Goal: Task Accomplishment & Management: Complete application form

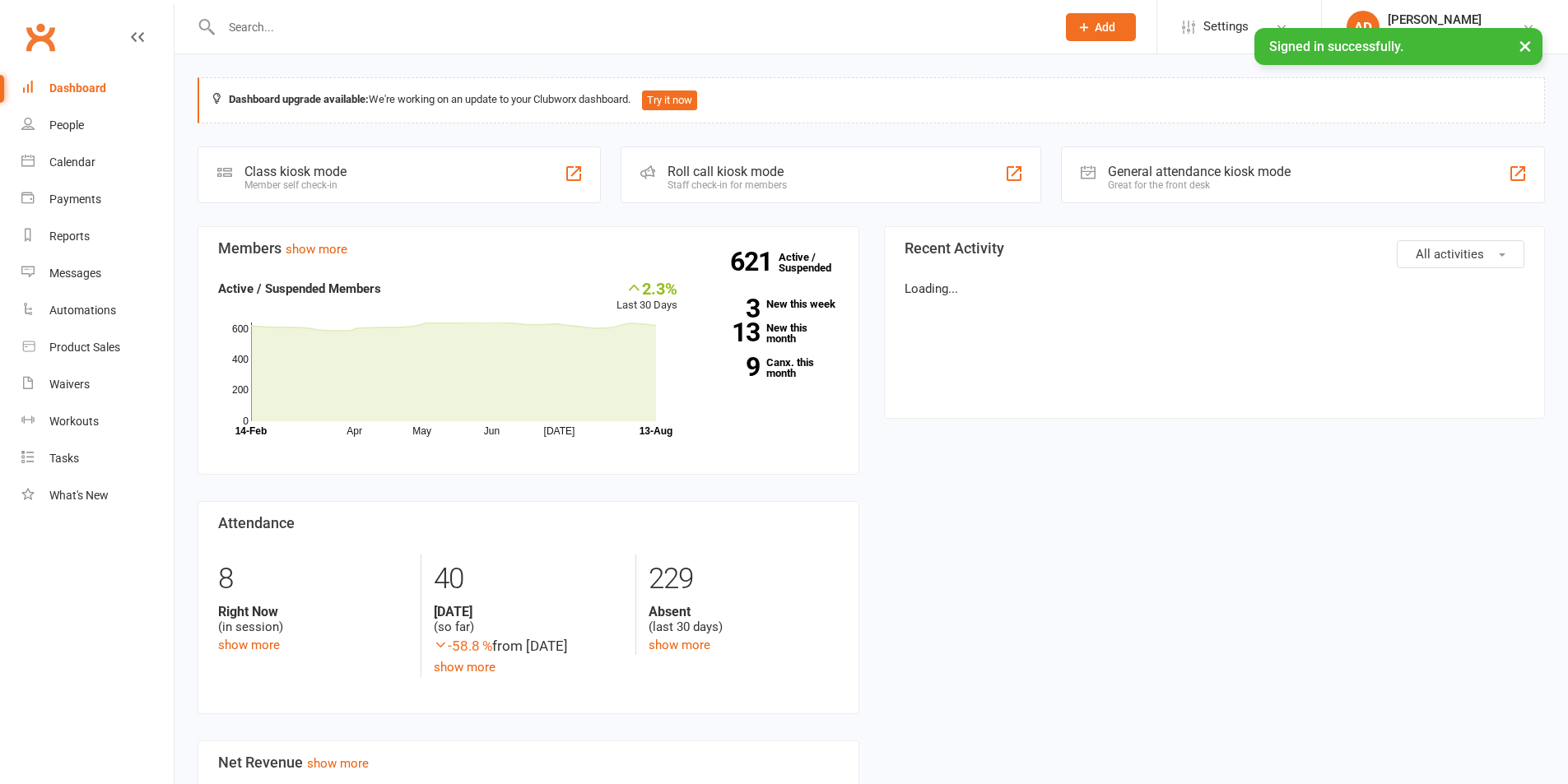
click at [266, 27] on input "text" at bounding box center [630, 27] width 828 height 23
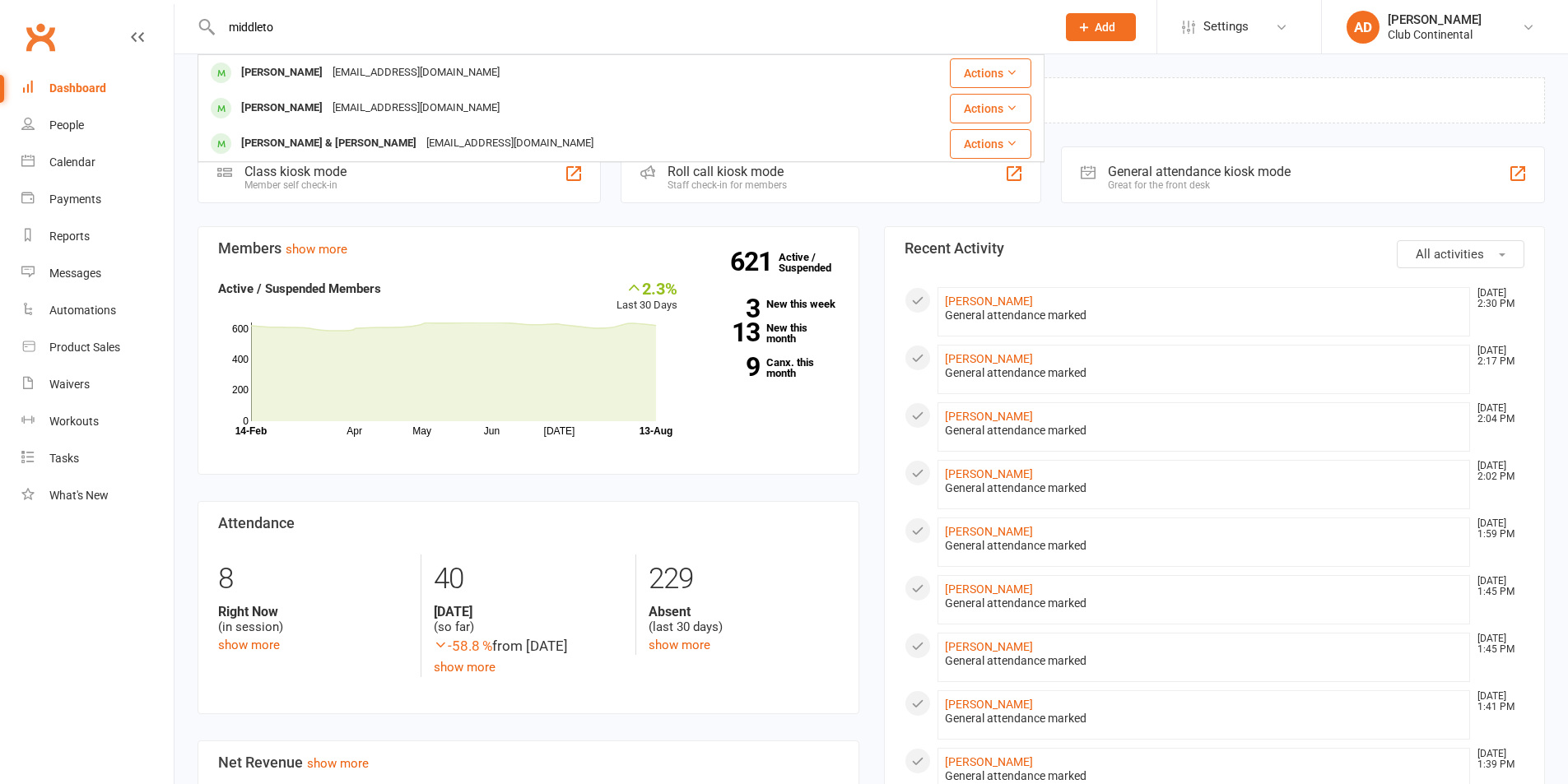
type input "middleton"
drag, startPoint x: 287, startPoint y: 31, endPoint x: 74, endPoint y: 21, distance: 213.2
click at [74, 4] on header "[PERSON_NAME] [EMAIL_ADDRESS][DOMAIN_NAME] Actions Ian [US_STATE]-Smith [EMAIL_…" at bounding box center [784, 4] width 1568 height 0
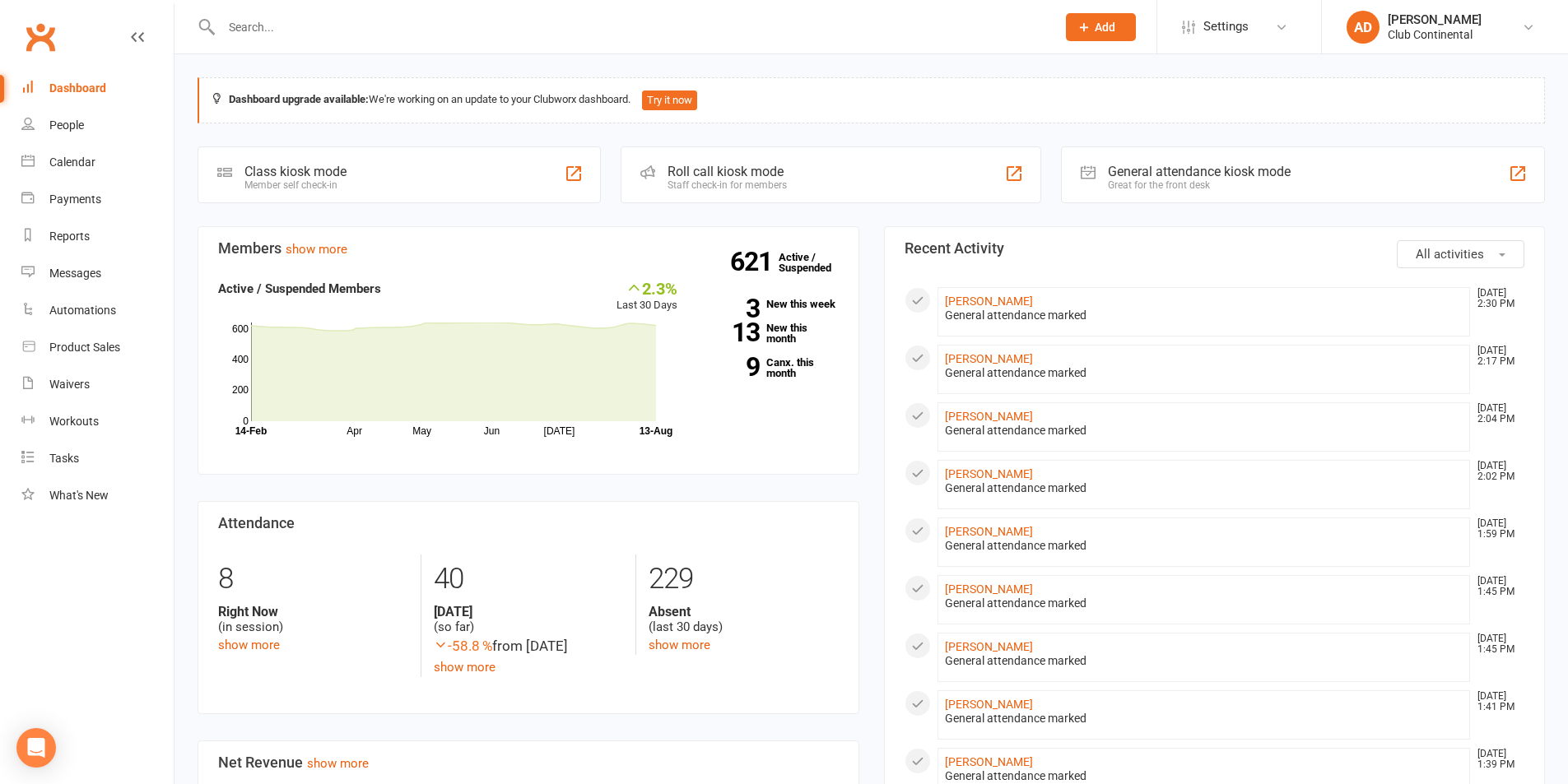
click at [1095, 35] on button "Add" at bounding box center [1100, 27] width 70 height 28
click at [986, 71] on div "Dashboard upgrade available: We're working on an update to your Clubworx dashbo…" at bounding box center [871, 774] width 1393 height 1441
click at [1070, 28] on button "Add" at bounding box center [1100, 27] width 70 height 28
click at [1072, 103] on link "Member" at bounding box center [1083, 112] width 146 height 38
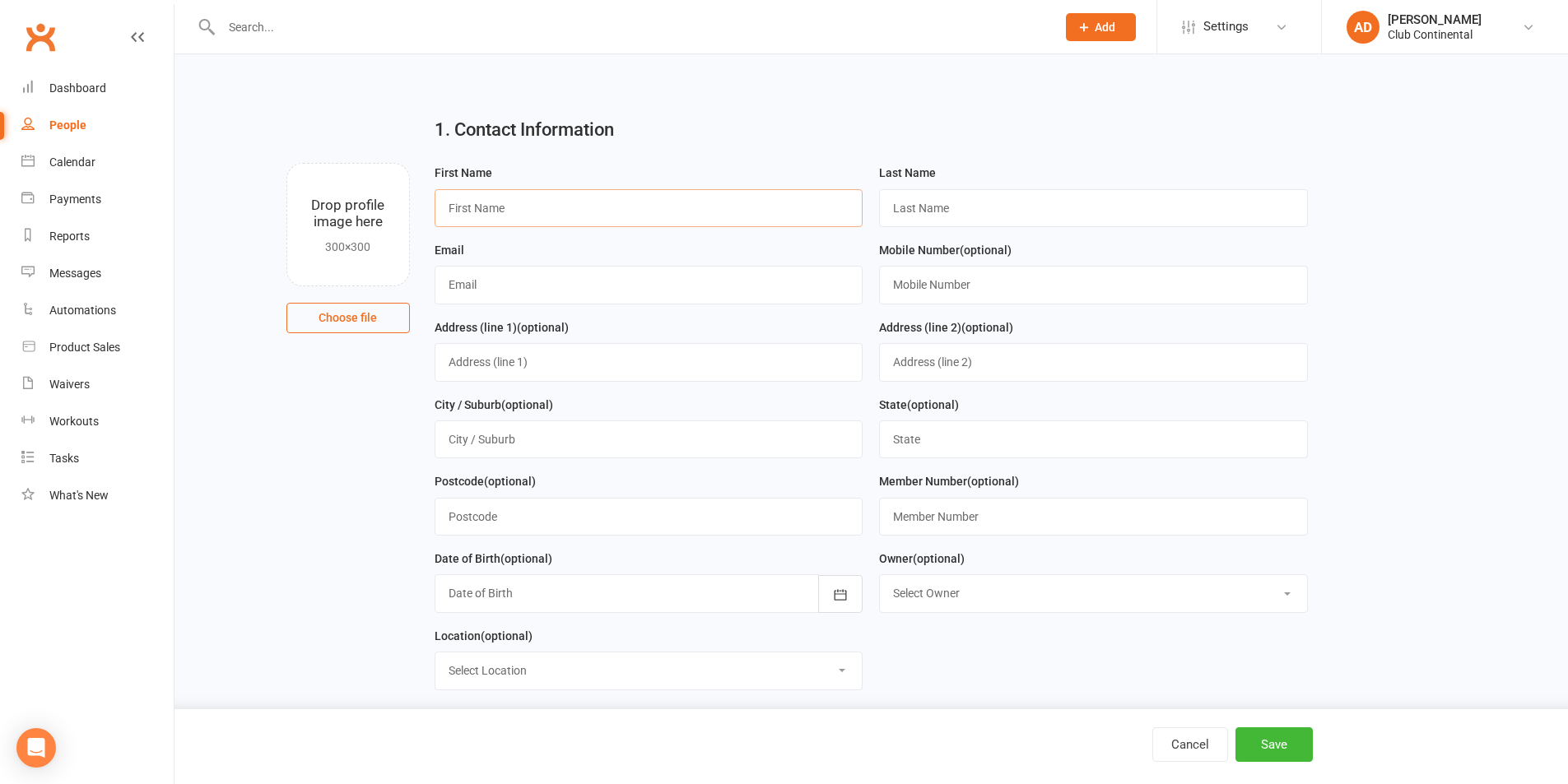
click at [552, 203] on input "text" at bounding box center [649, 208] width 429 height 38
click at [510, 181] on div "First Name" at bounding box center [649, 195] width 429 height 64
click at [608, 221] on input "text" at bounding box center [649, 208] width 429 height 38
type input "[PERSON_NAME]"
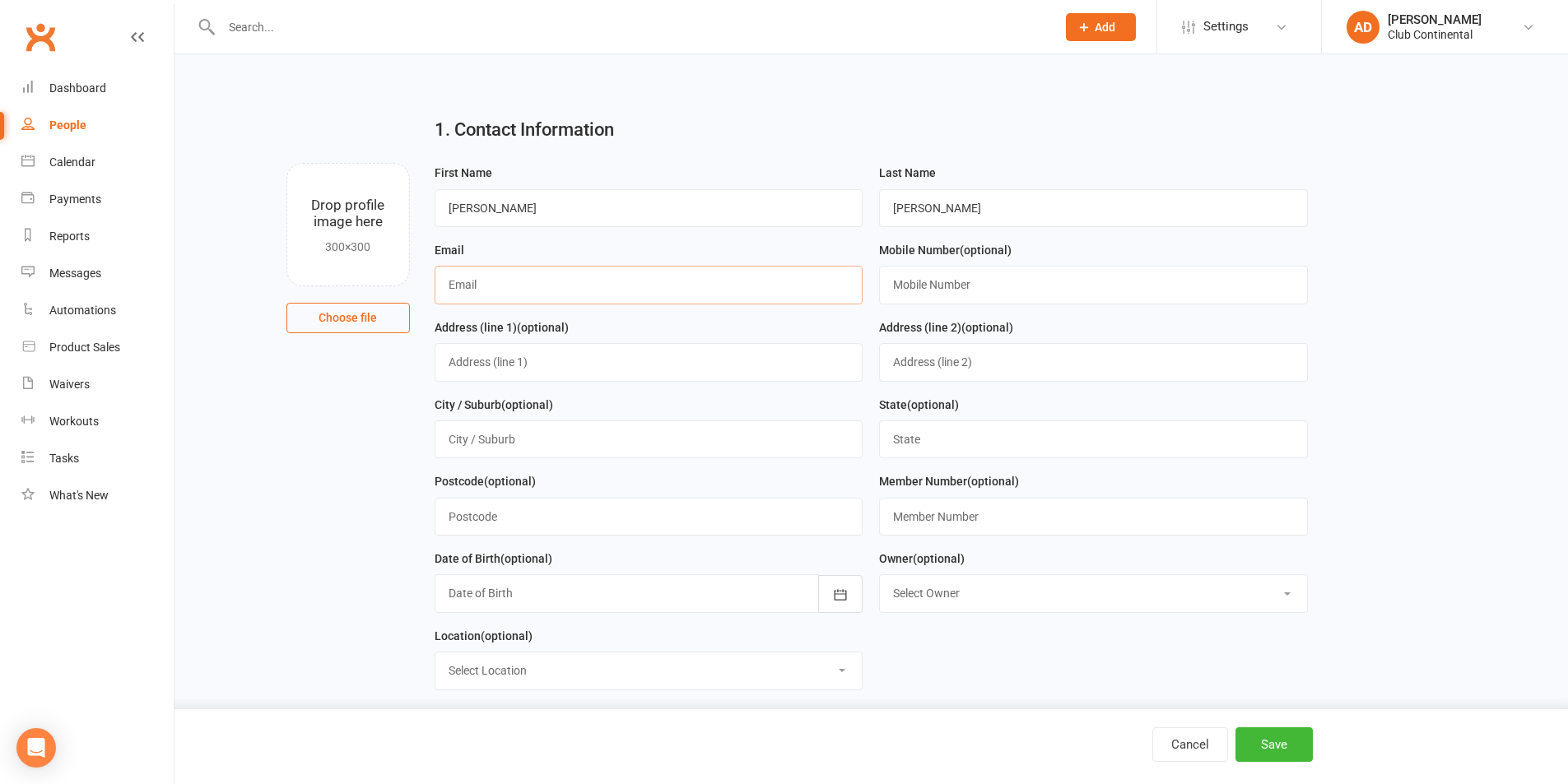
click at [471, 281] on input "text" at bounding box center [649, 285] width 429 height 38
type input "[EMAIL_ADDRESS][DOMAIN_NAME]"
click at [902, 295] on input "text" at bounding box center [1093, 285] width 429 height 38
type input "07999310879"
click at [516, 370] on input "text" at bounding box center [649, 362] width 429 height 38
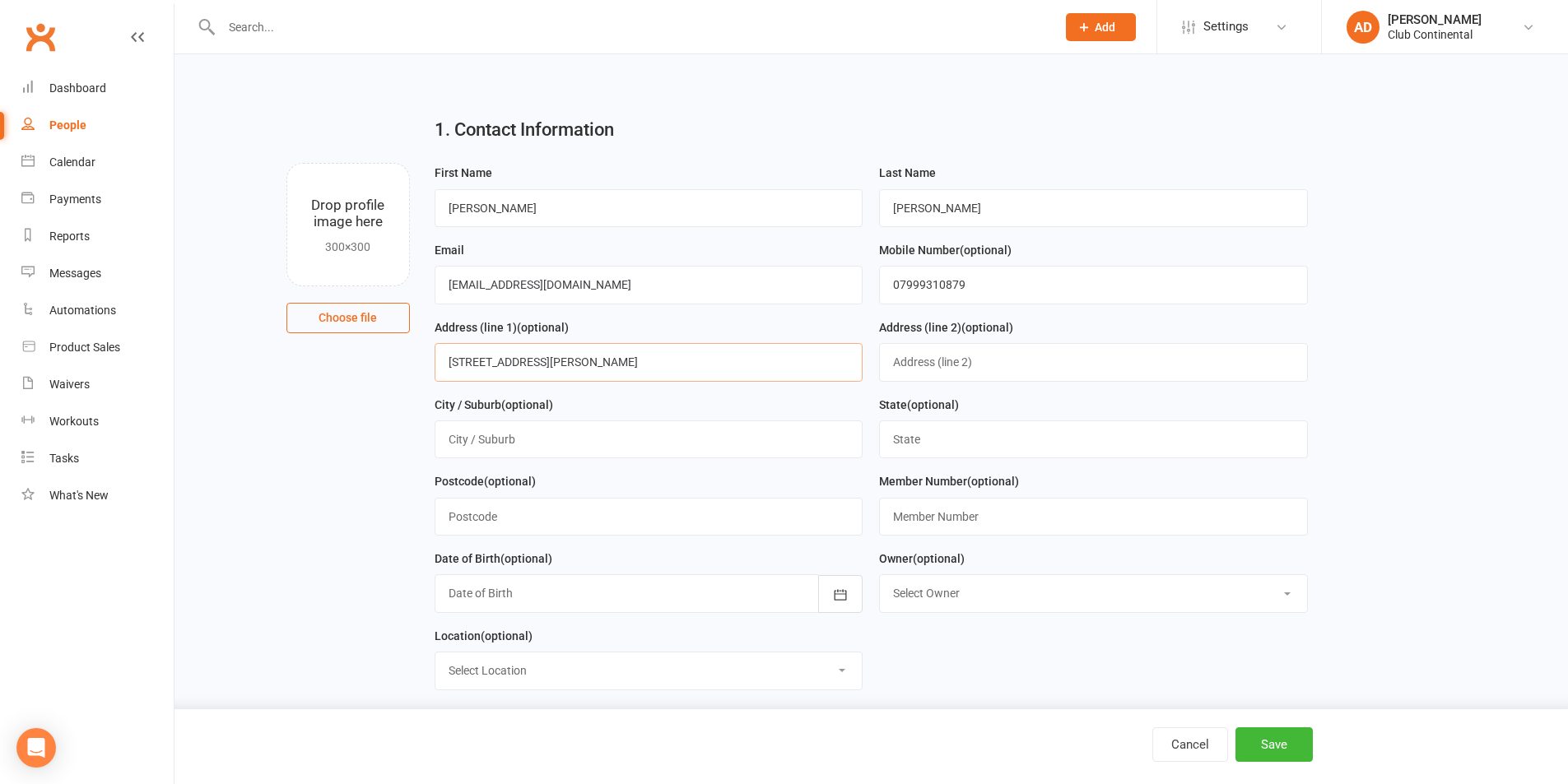
type input "[STREET_ADDRESS][PERSON_NAME]"
click at [554, 435] on input "text" at bounding box center [649, 439] width 429 height 38
type input "[GEOGRAPHIC_DATA]"
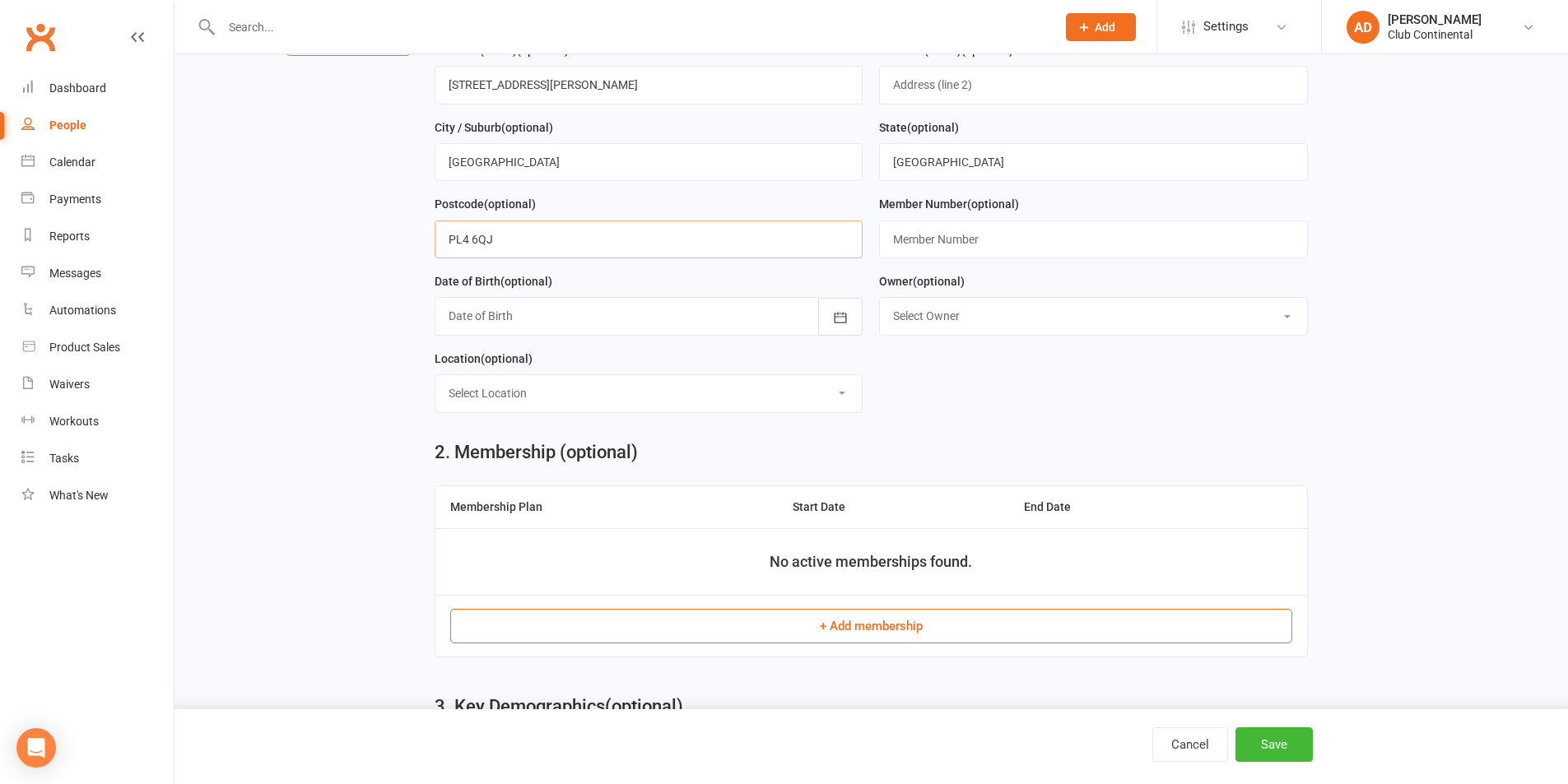
scroll to position [329, 0]
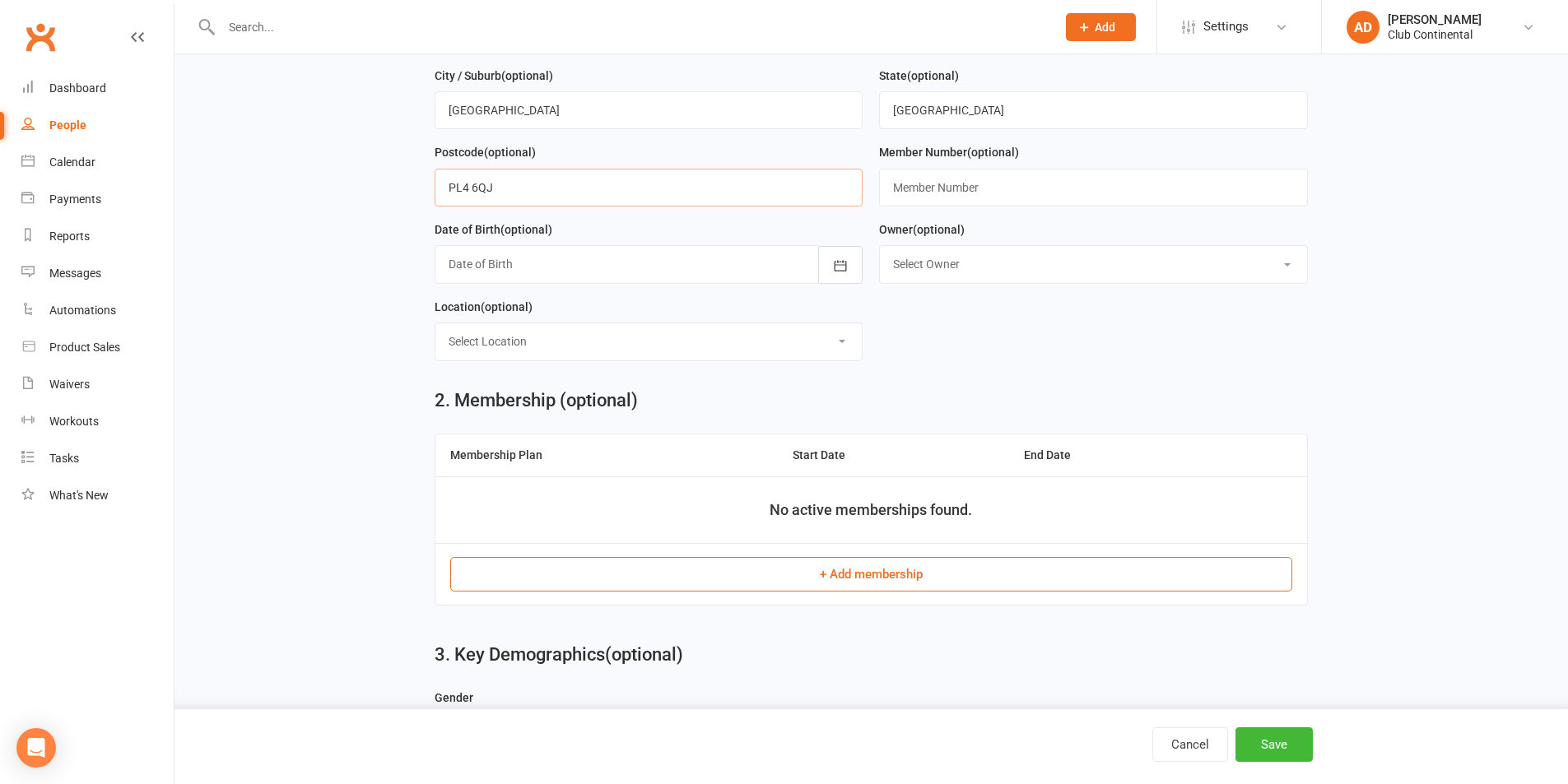
type input "PL4 6QJ"
click at [847, 567] on button "+ Add membership" at bounding box center [871, 574] width 842 height 35
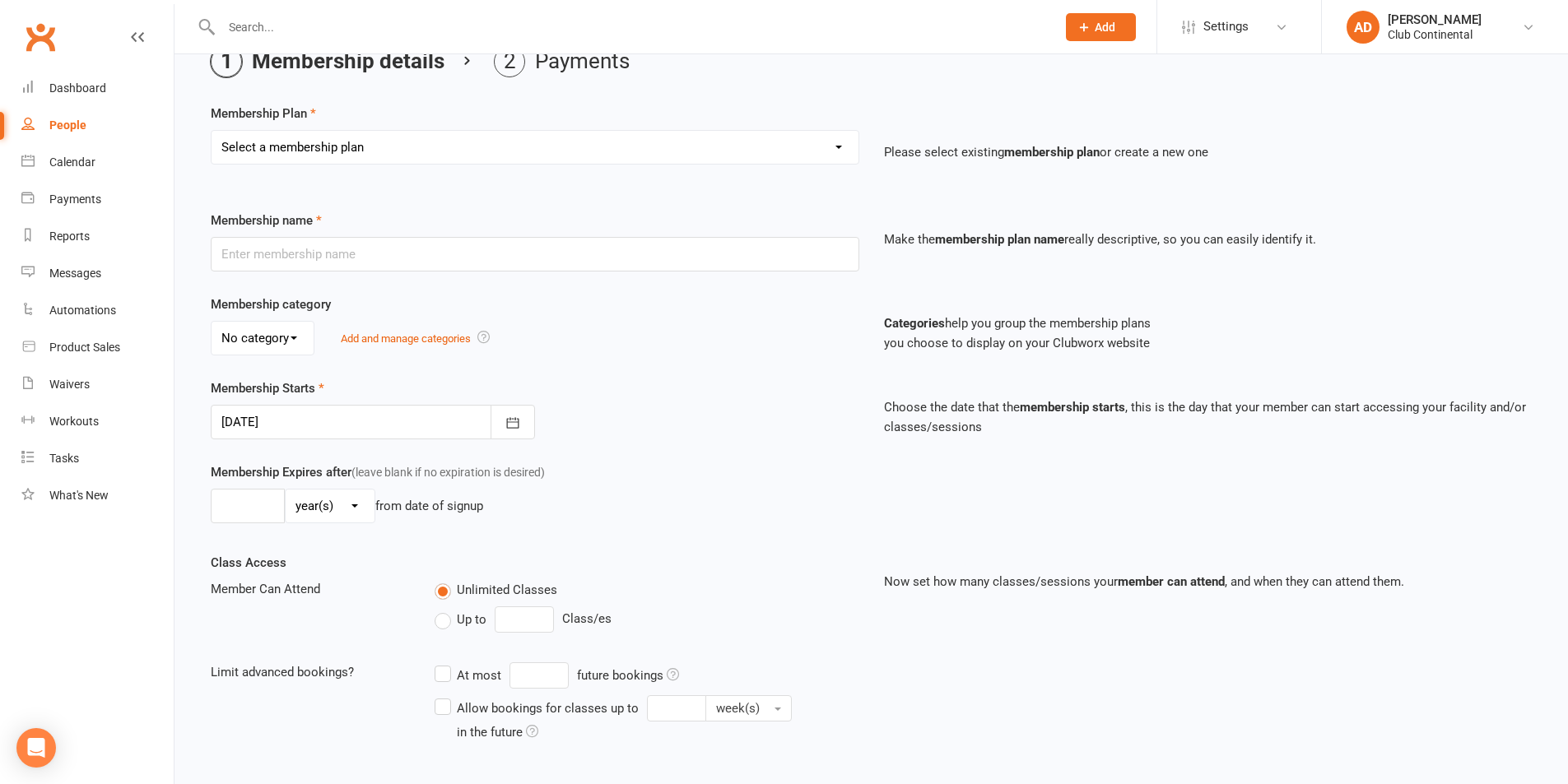
scroll to position [82, 0]
click at [369, 160] on select "Select a membership plan Create new Membership Plan Single Membership - Monthly…" at bounding box center [534, 147] width 647 height 33
select select "1"
click at [211, 131] on select "Select a membership plan Create new Membership Plan Single Membership - Monthly…" at bounding box center [534, 147] width 647 height 33
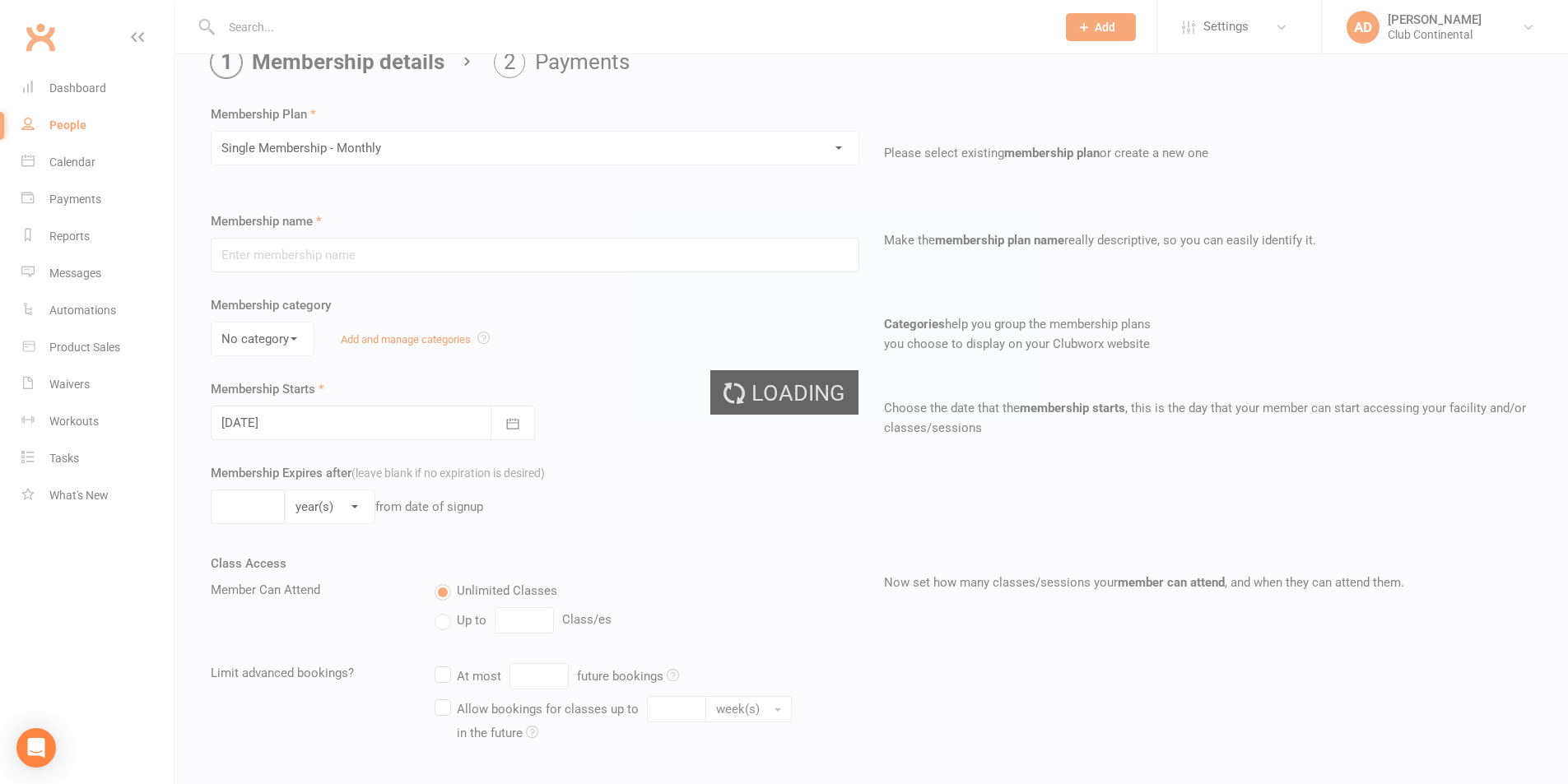
type input "Single Membership - Monthly"
select select "0"
type input "0"
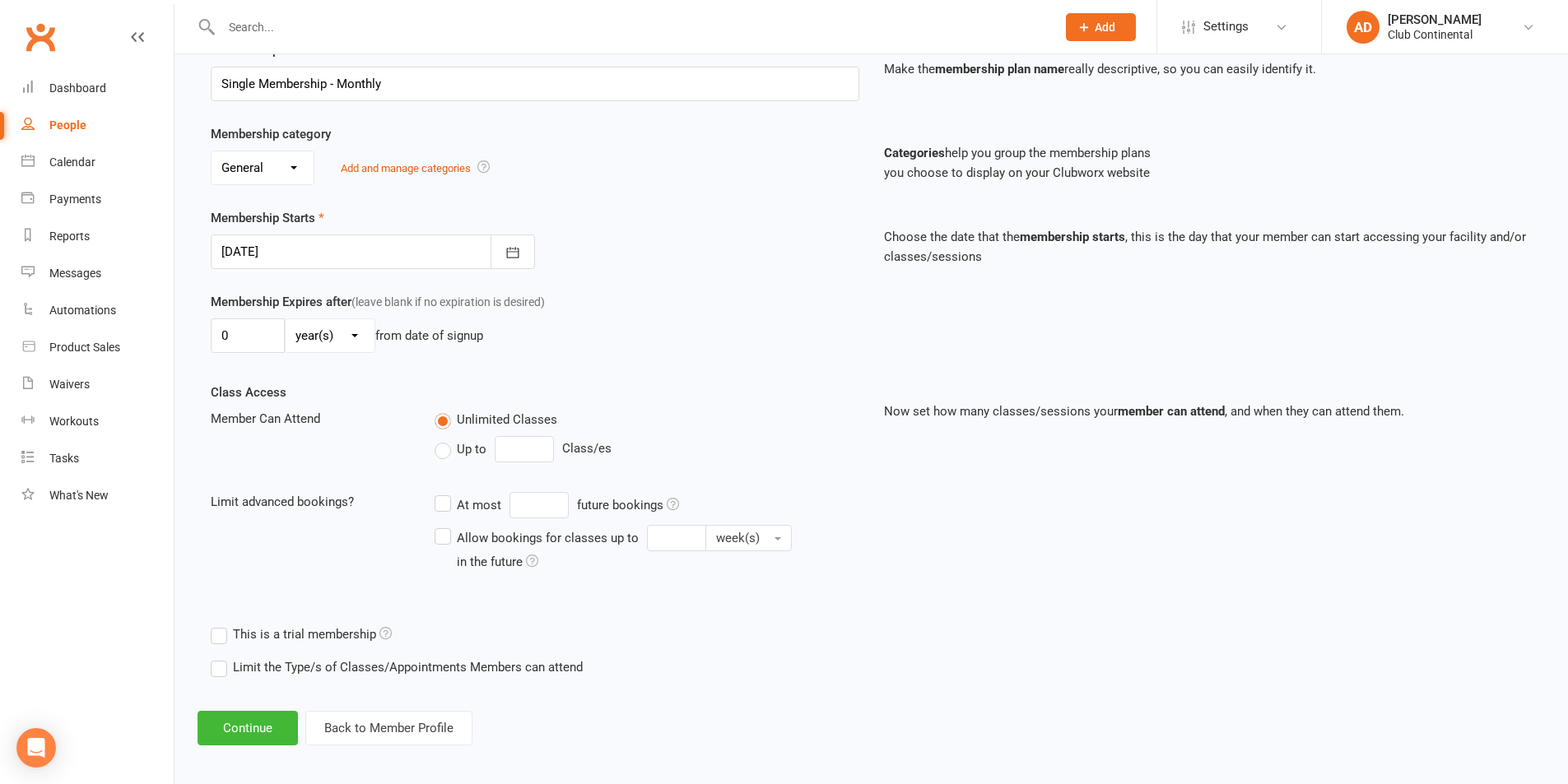
scroll to position [262, 0]
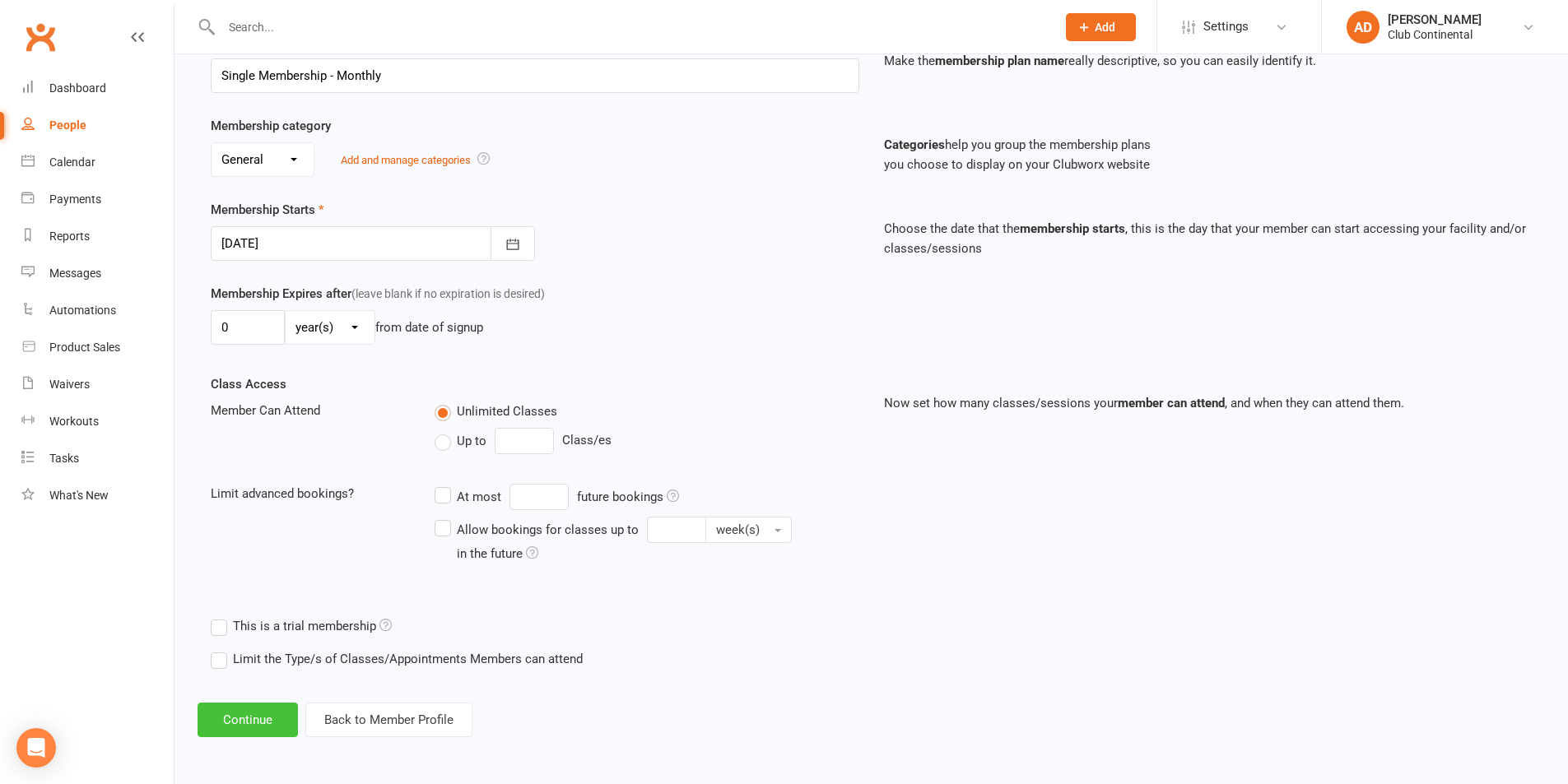
click at [246, 704] on button "Continue" at bounding box center [248, 719] width 100 height 35
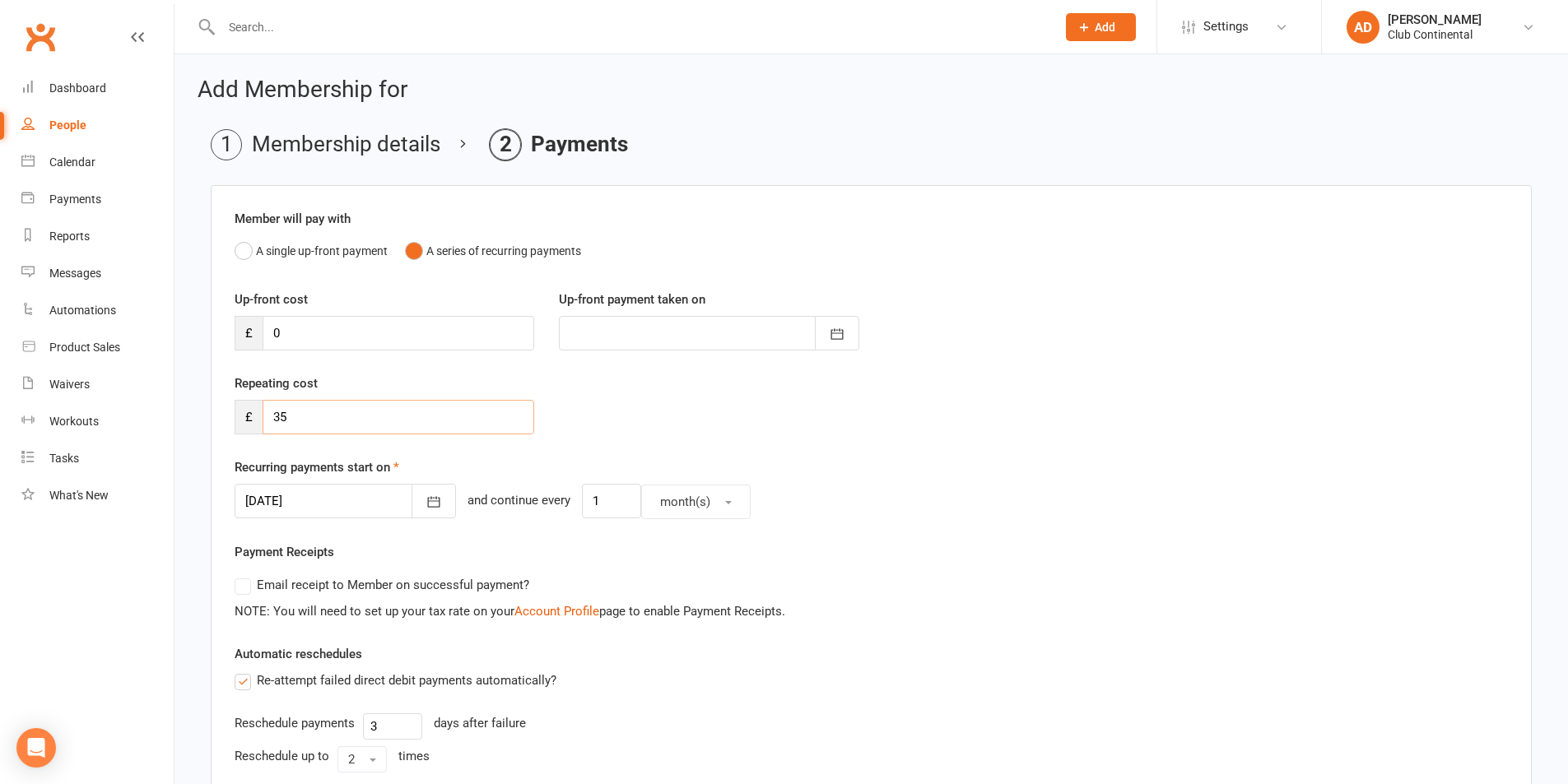
click at [377, 425] on input "35" at bounding box center [398, 417] width 272 height 35
type input "33"
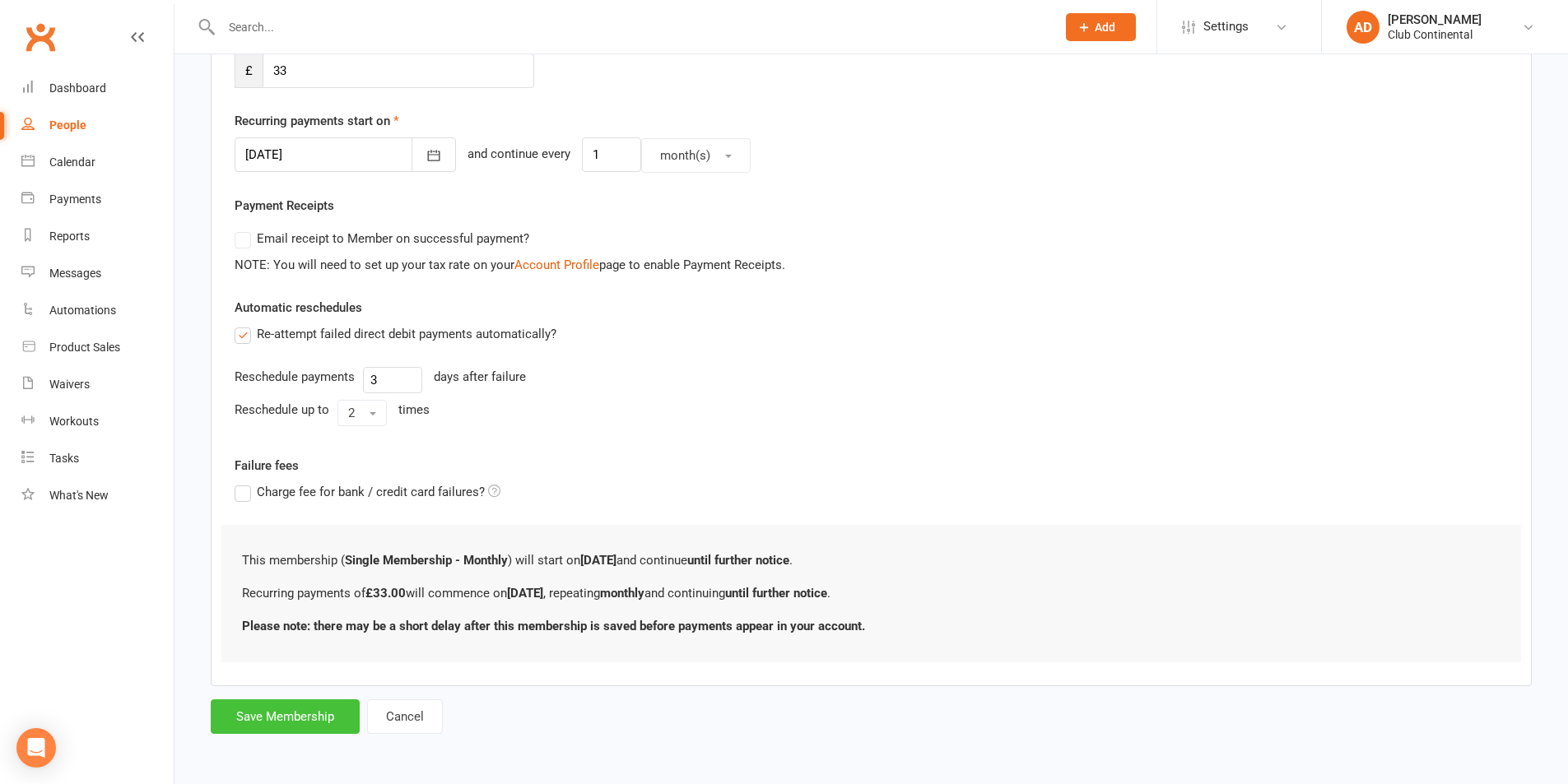
click at [315, 702] on button "Save Membership" at bounding box center [285, 716] width 149 height 35
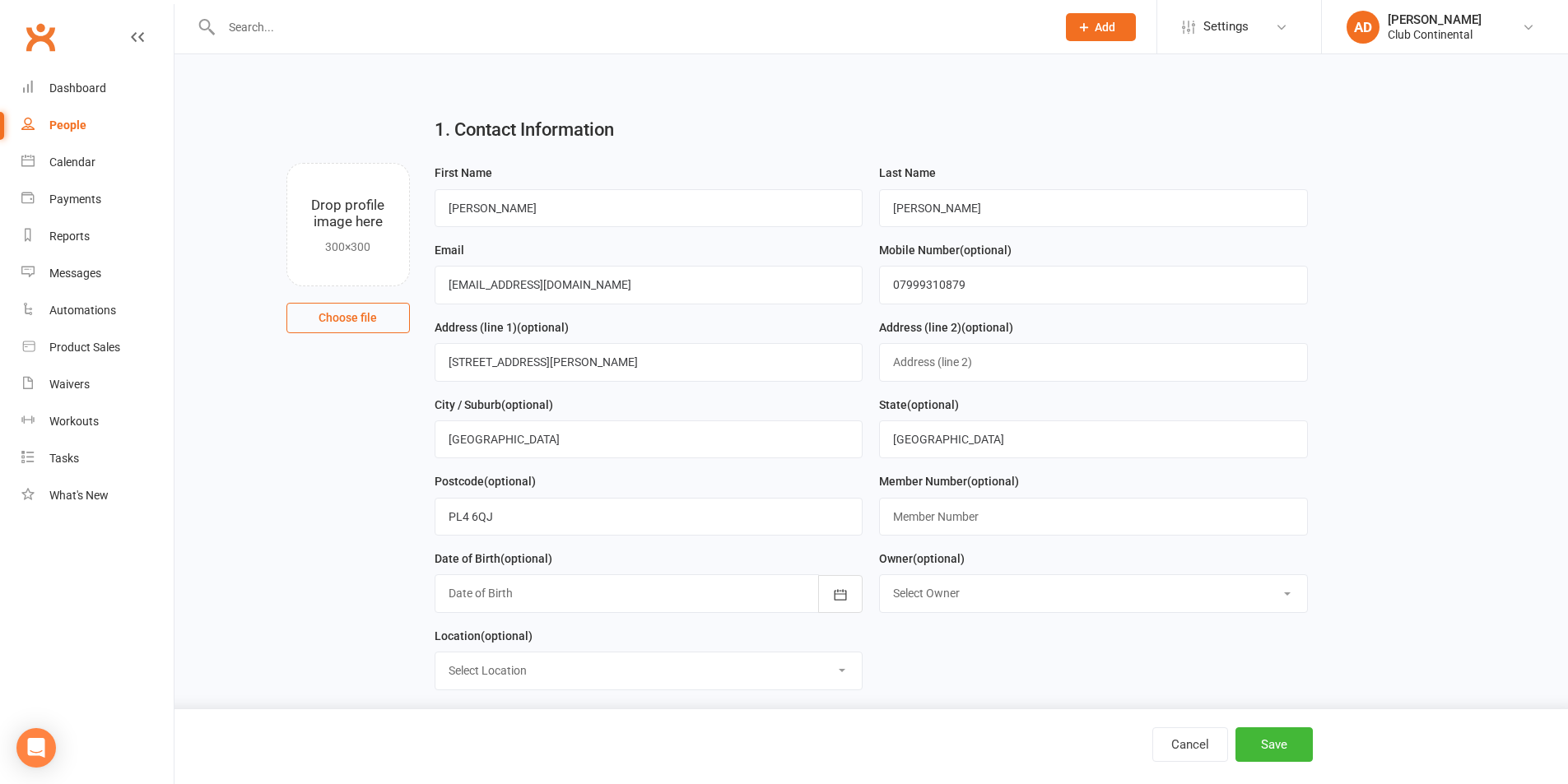
click at [345, 200] on input "file" at bounding box center [348, 224] width 122 height 122
type input "C:\fakepath\WIN_20250813_14_41_58_Pro.jpg"
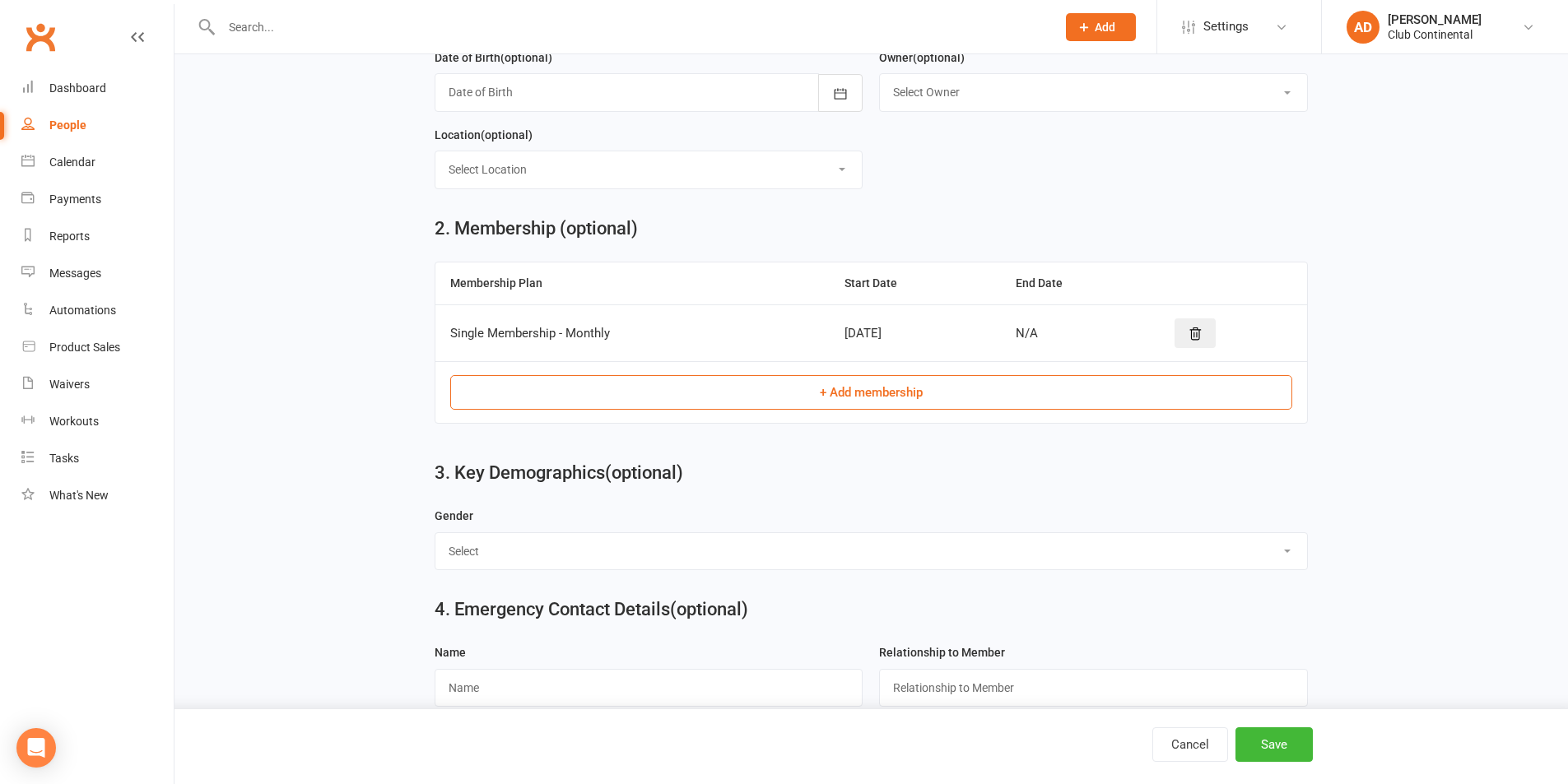
scroll to position [500, 0]
click at [1282, 741] on button "Save" at bounding box center [1273, 744] width 77 height 35
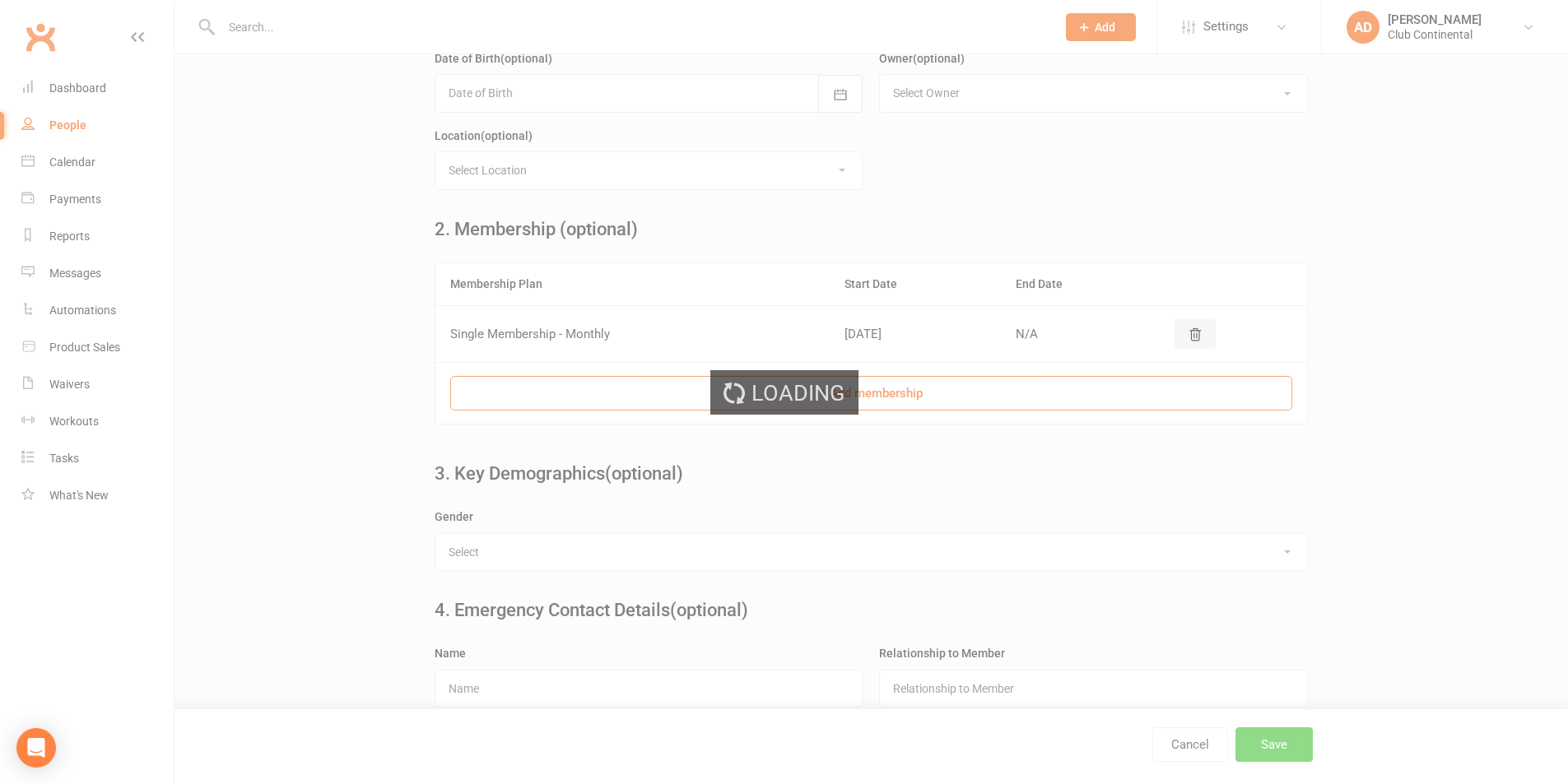
scroll to position [0, 0]
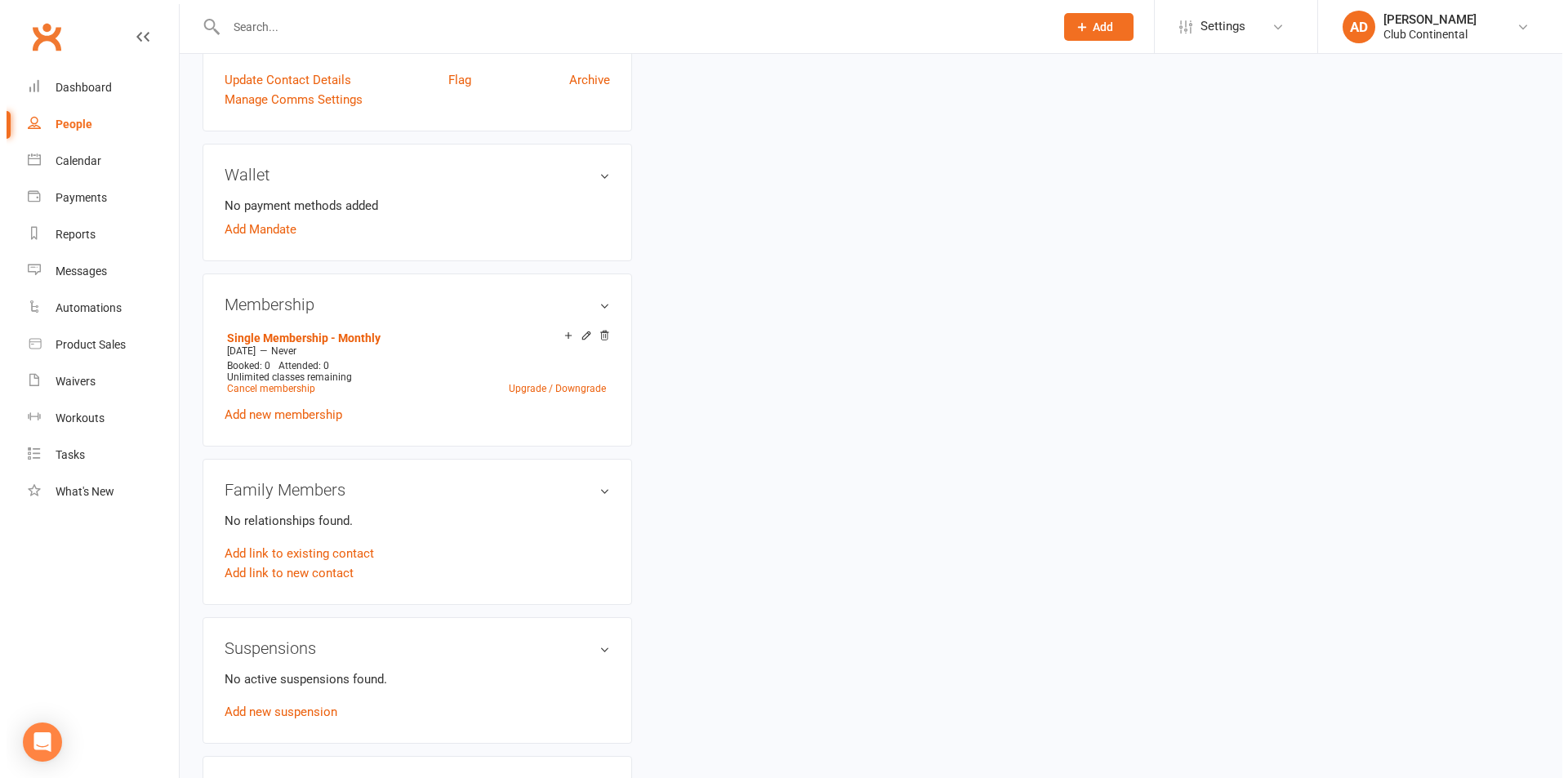
scroll to position [458, 0]
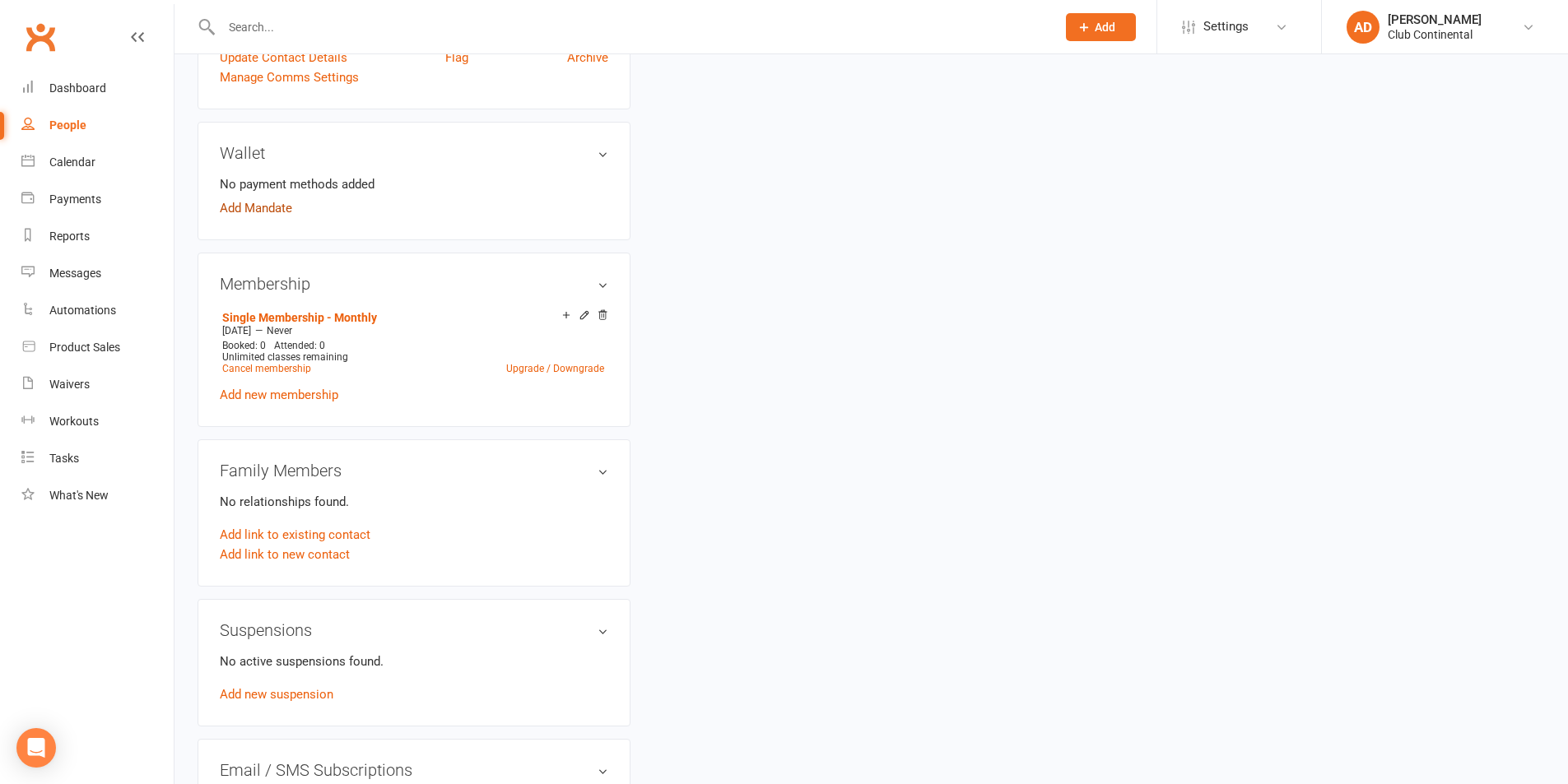
click at [242, 207] on link "Add Mandate" at bounding box center [256, 208] width 73 height 20
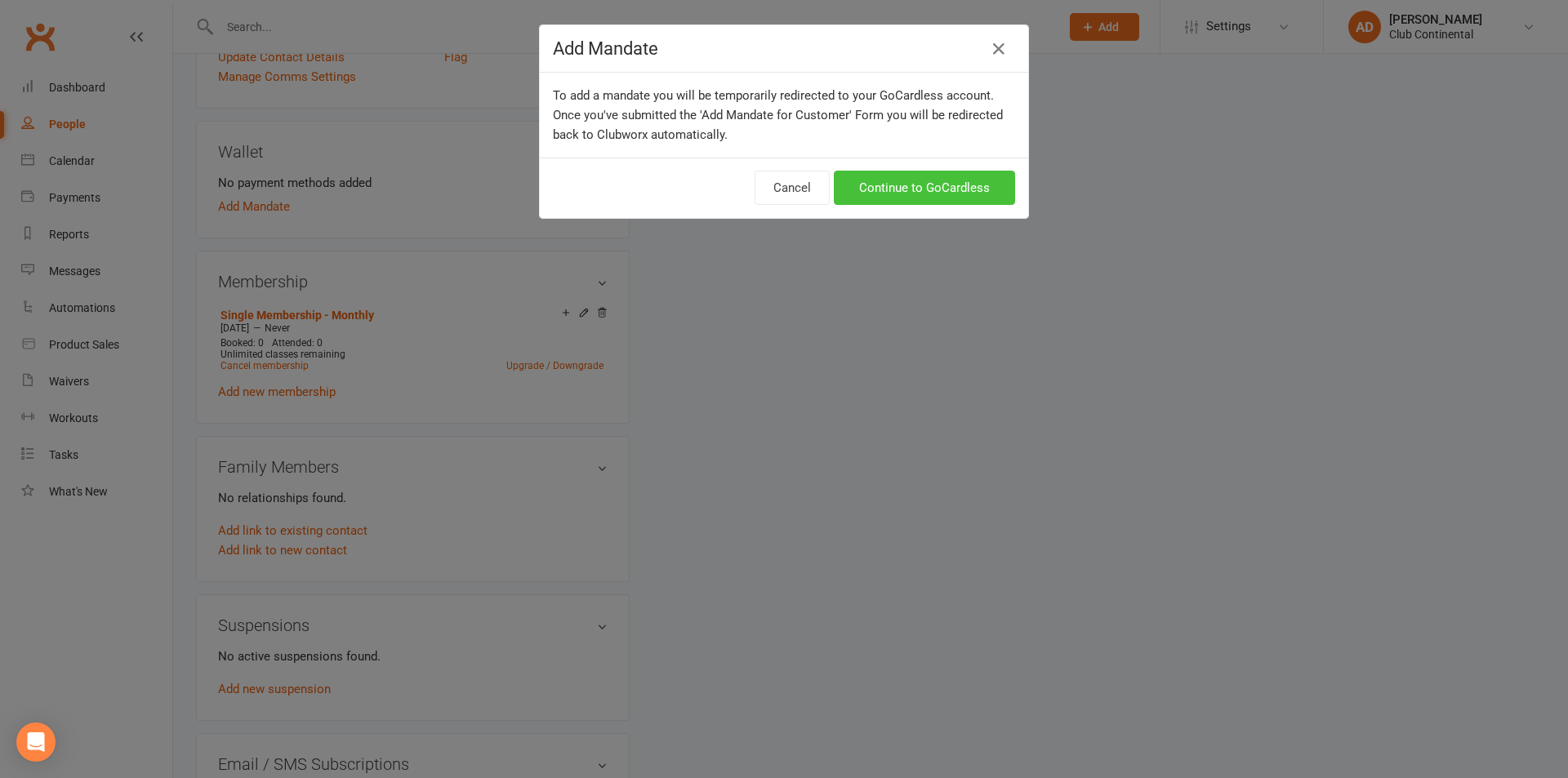
click at [901, 187] on link "Continue to GoCardless" at bounding box center [924, 187] width 181 height 34
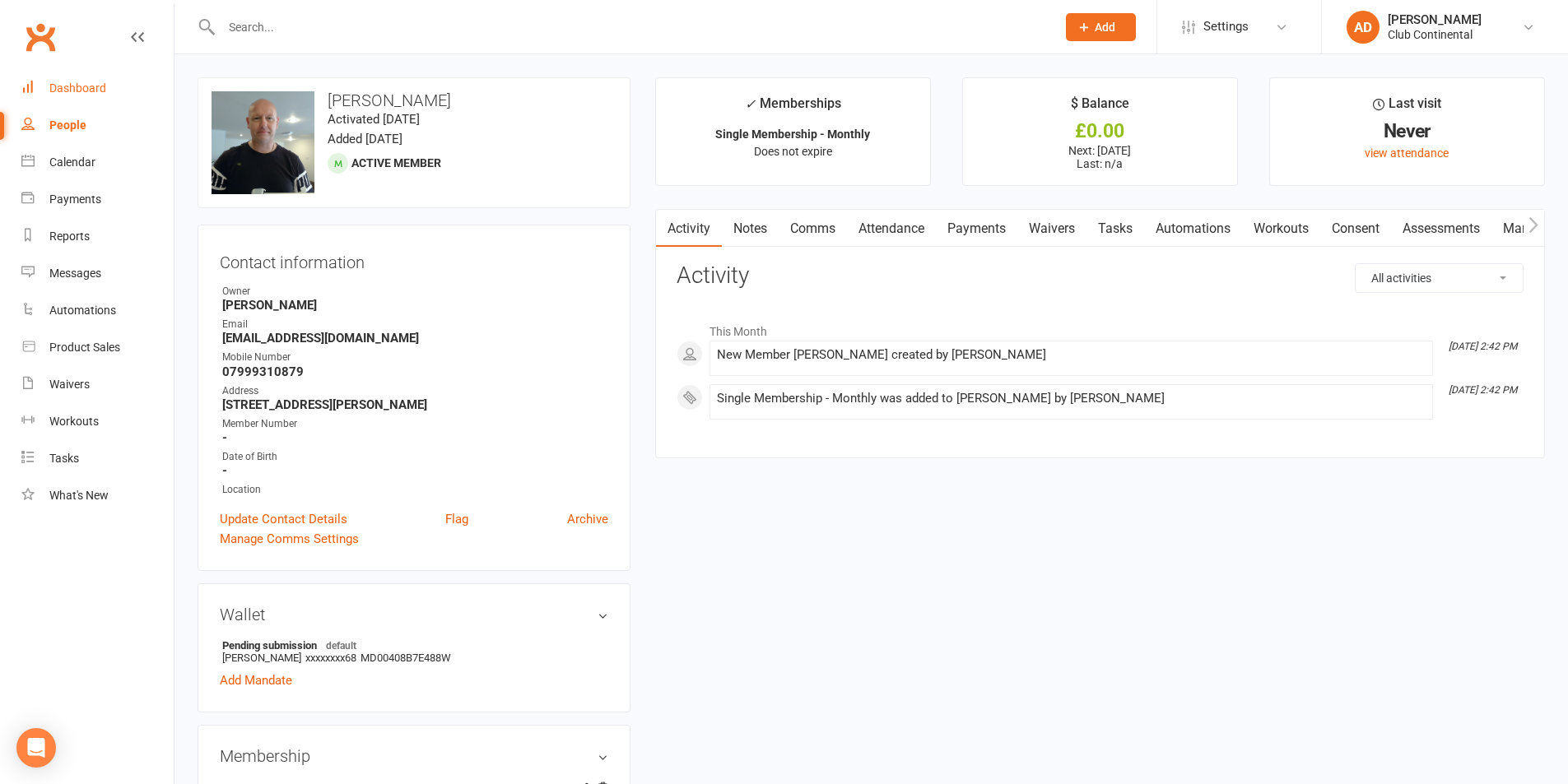
click at [99, 78] on link "Dashboard" at bounding box center [98, 89] width 153 height 37
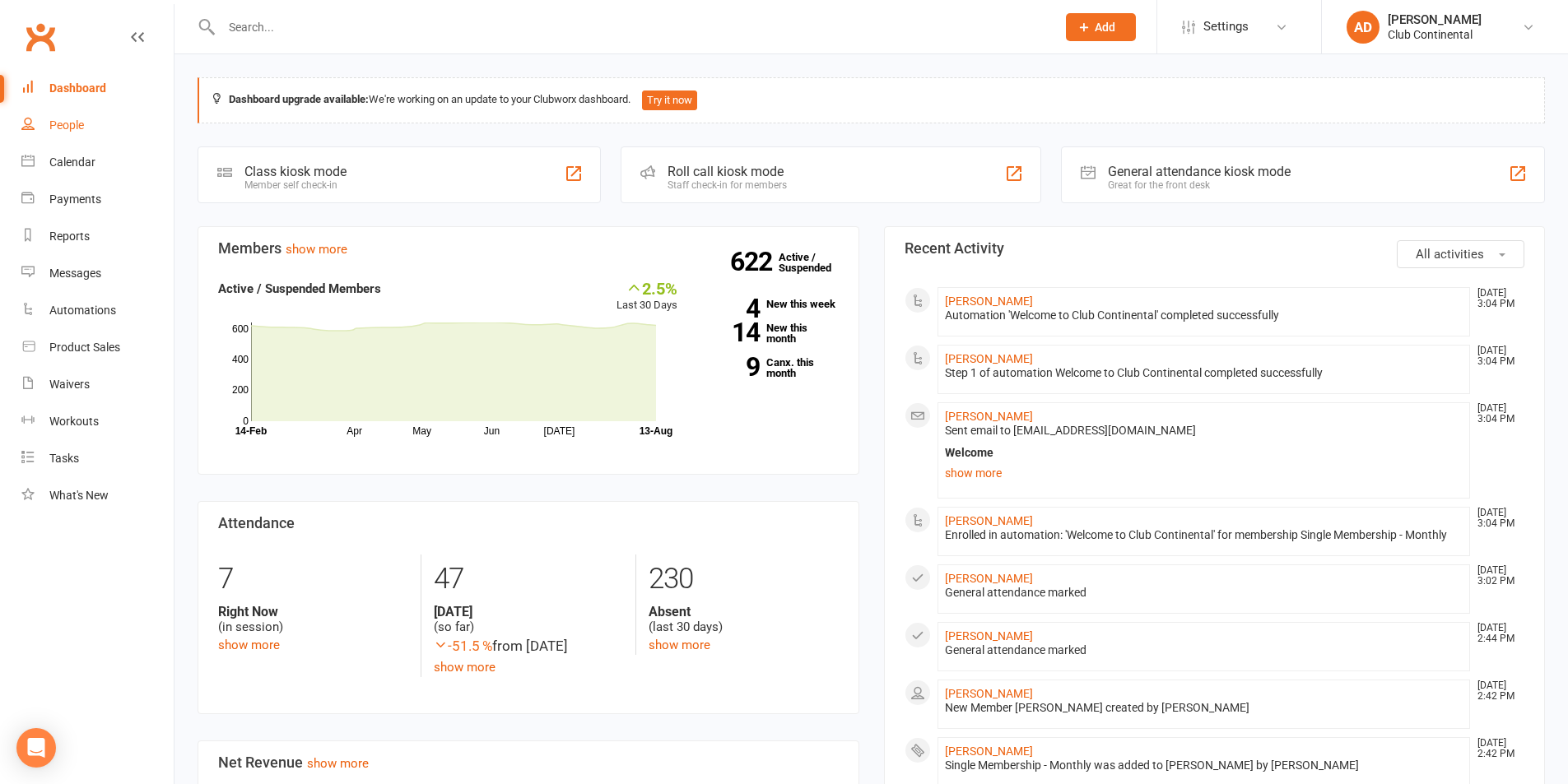
click at [83, 142] on link "People" at bounding box center [98, 126] width 153 height 37
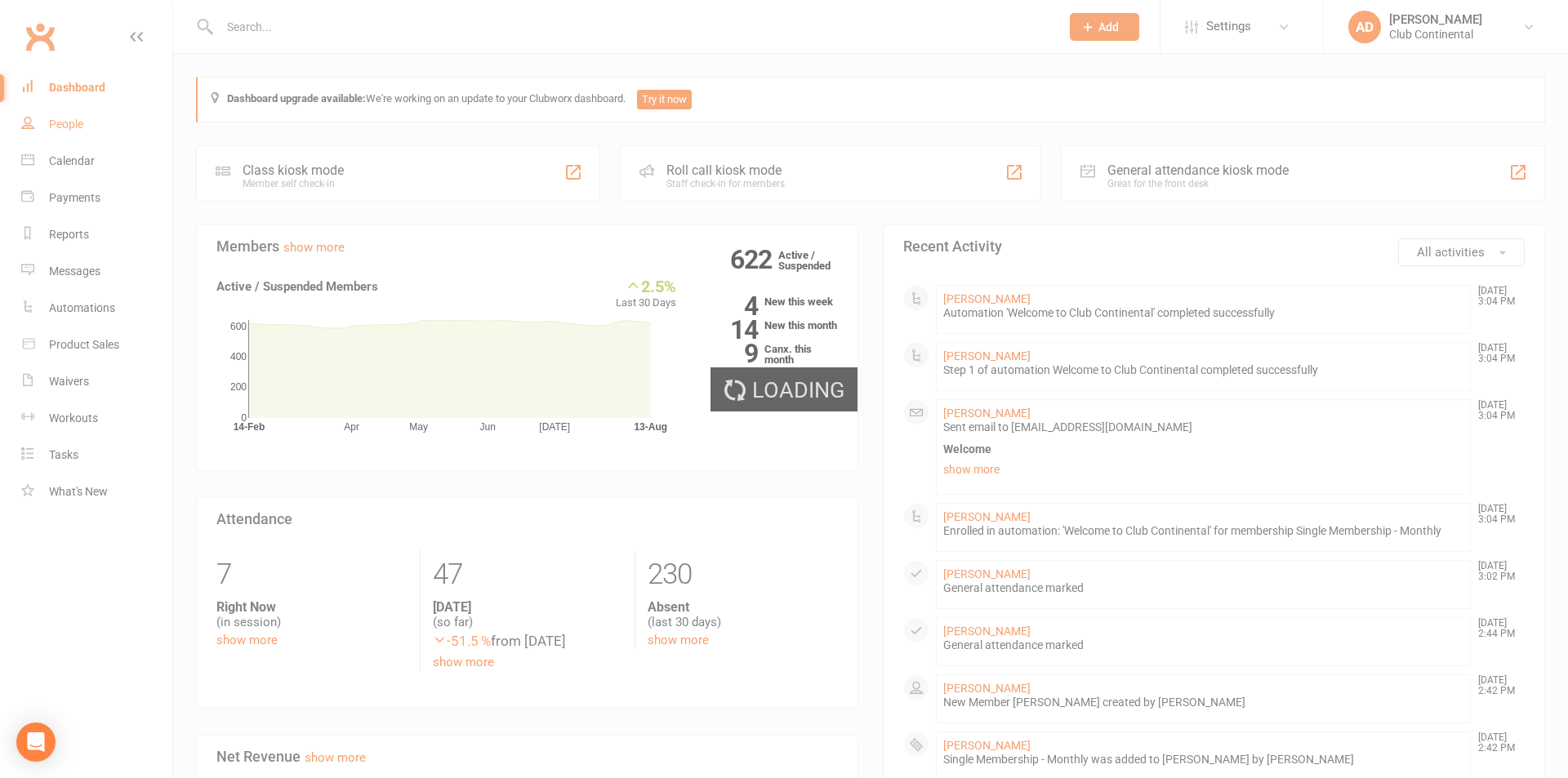
select select "100"
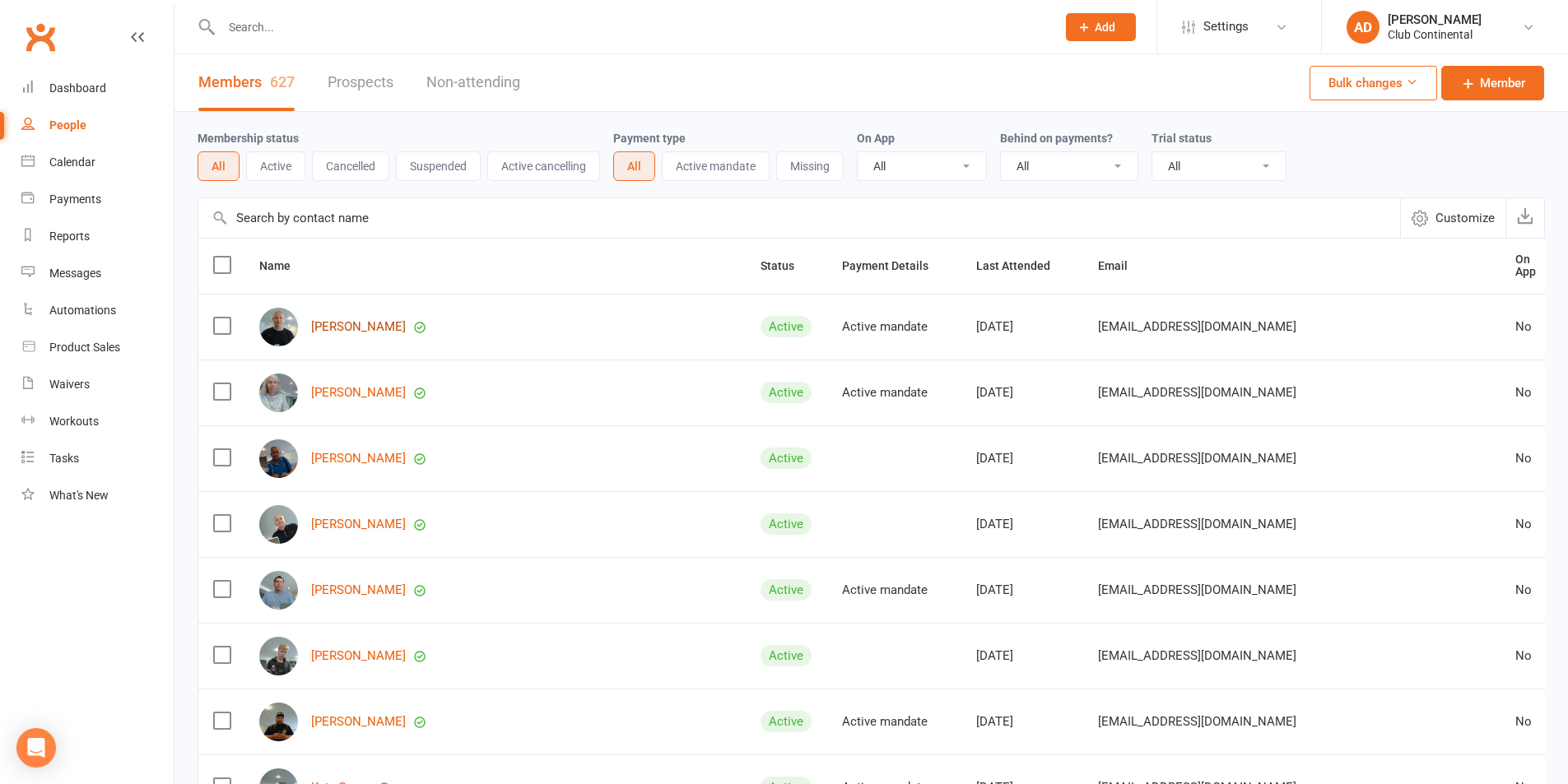
click at [335, 321] on link "[PERSON_NAME]" at bounding box center [359, 327] width 95 height 14
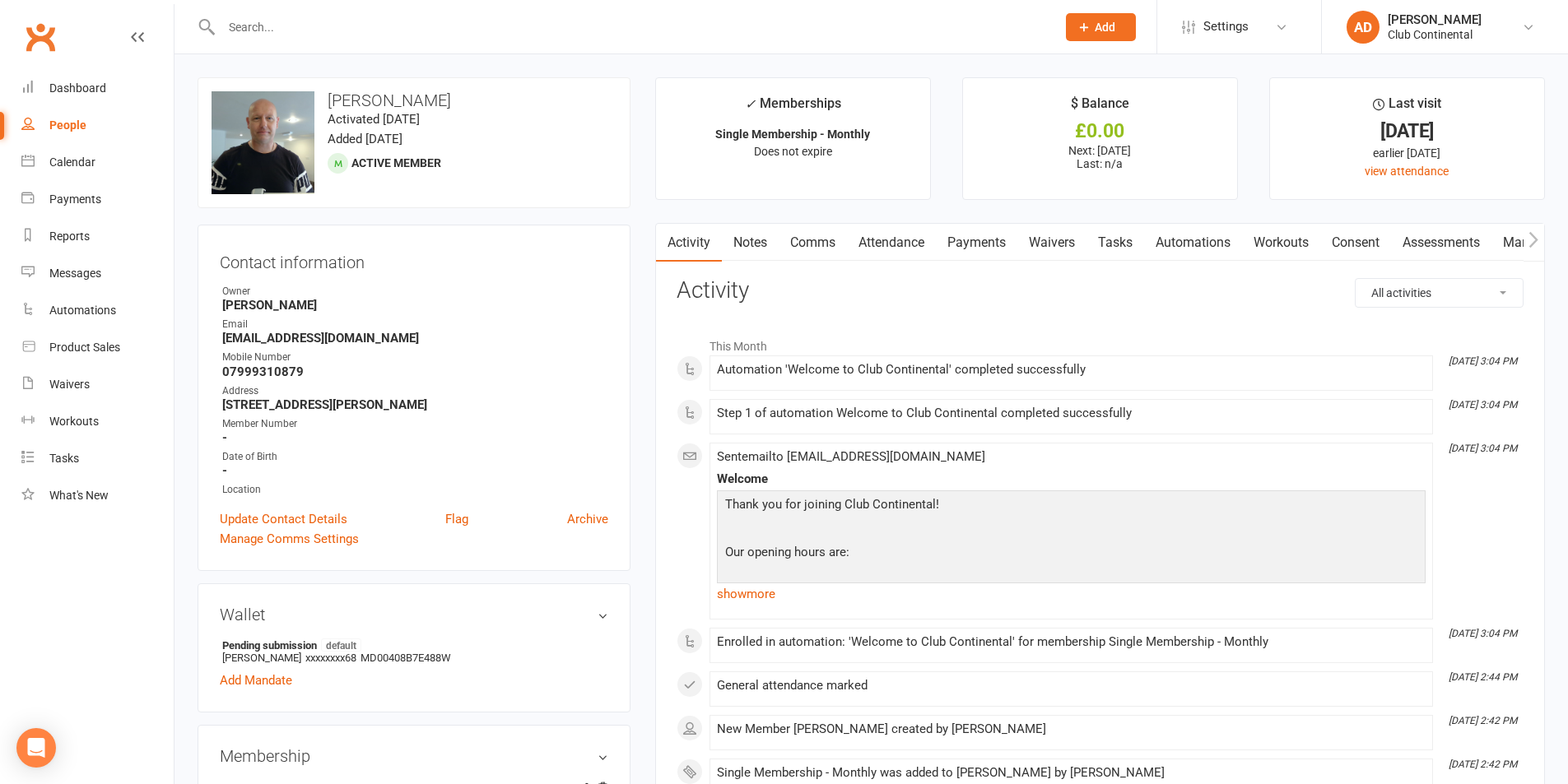
click at [130, 62] on div "Clubworx" at bounding box center [87, 47] width 174 height 61
click at [67, 161] on div "Calendar" at bounding box center [73, 161] width 46 height 13
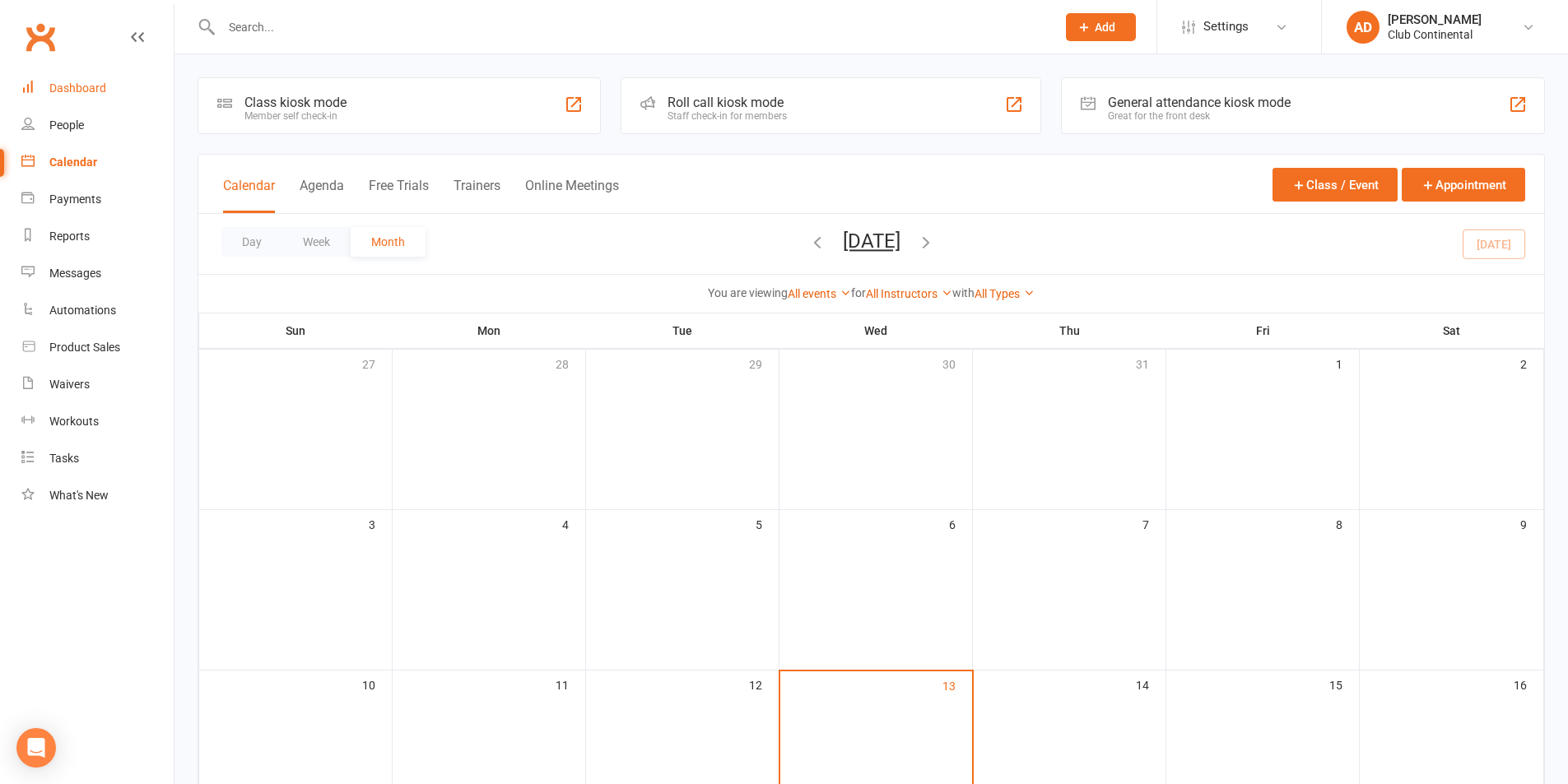
click at [91, 106] on link "Dashboard" at bounding box center [98, 89] width 153 height 37
